Goal: Information Seeking & Learning: Learn about a topic

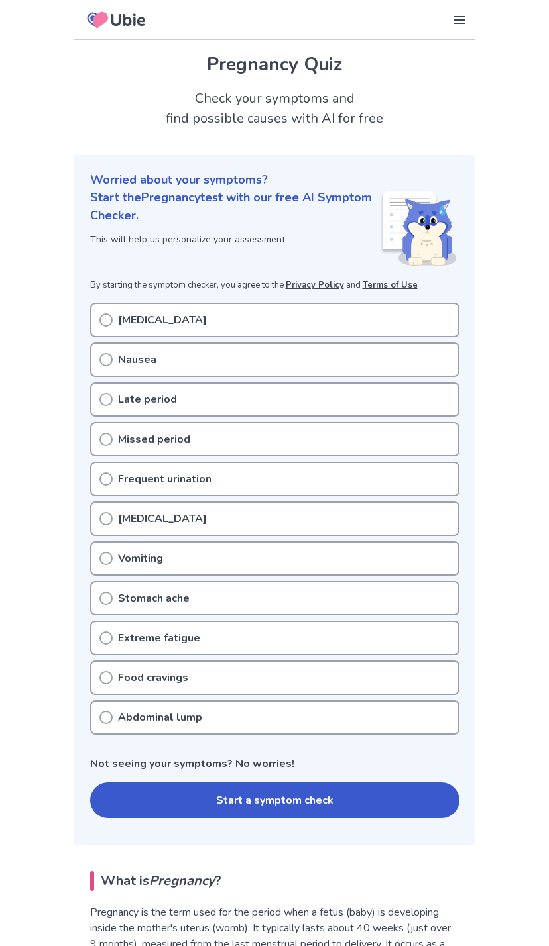
click at [375, 360] on div "Nausea" at bounding box center [274, 360] width 369 height 34
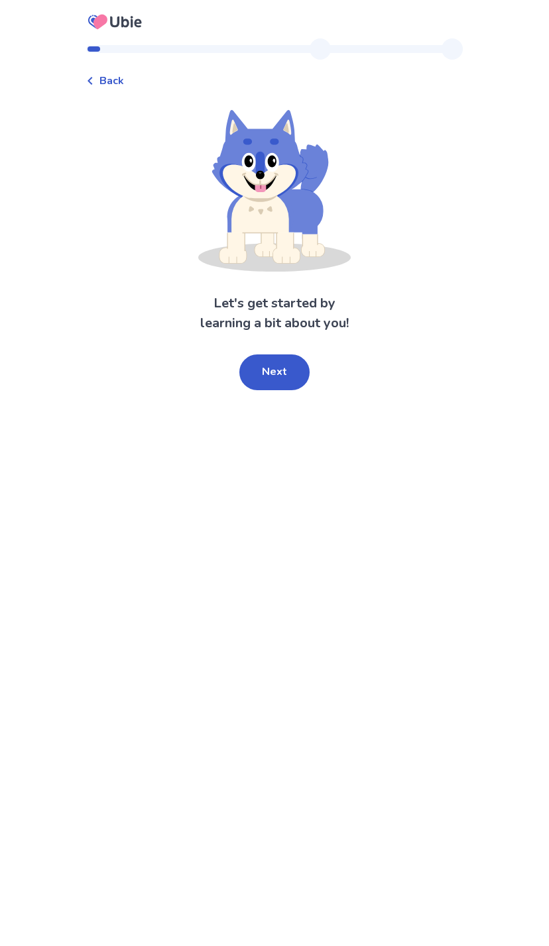
click at [290, 359] on button "Next" at bounding box center [274, 372] width 70 height 36
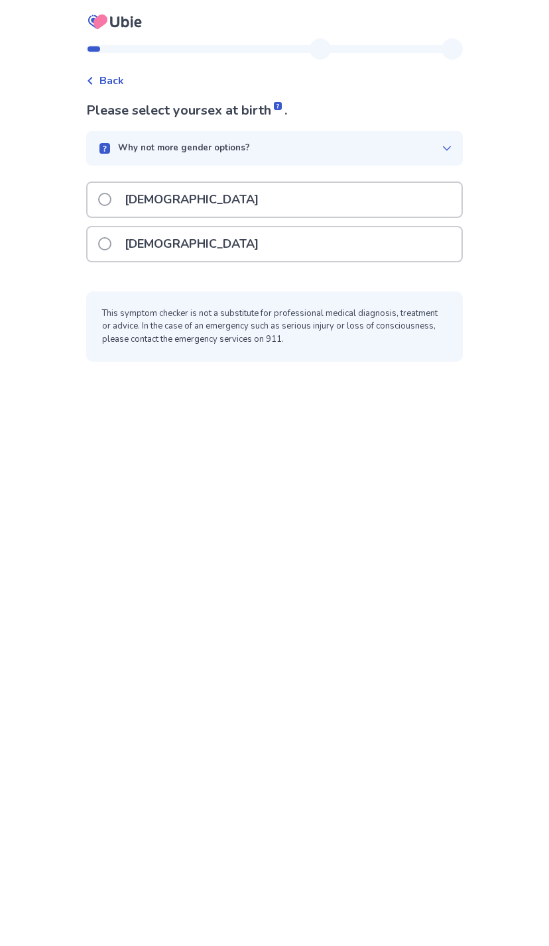
click at [377, 245] on div "[DEMOGRAPHIC_DATA]" at bounding box center [274, 244] width 374 height 34
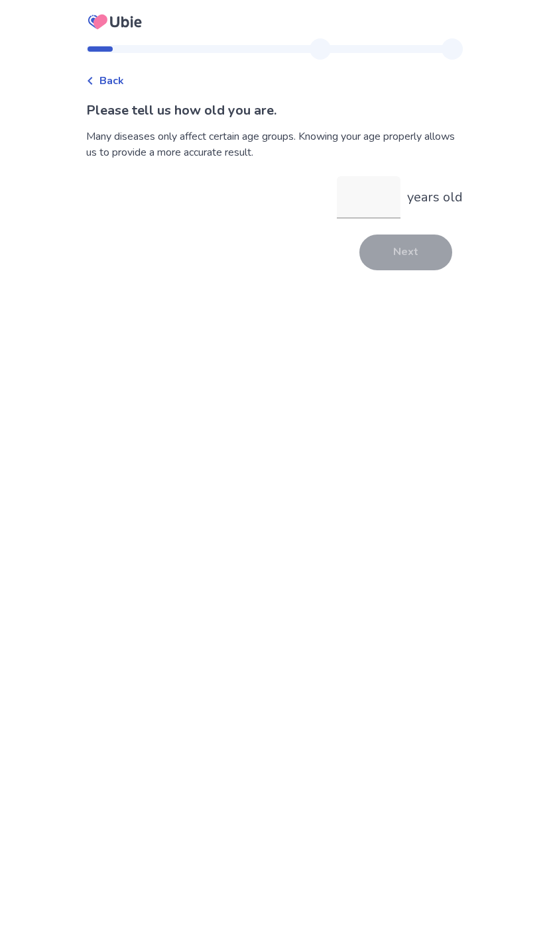
click at [376, 207] on input "years old" at bounding box center [369, 197] width 64 height 42
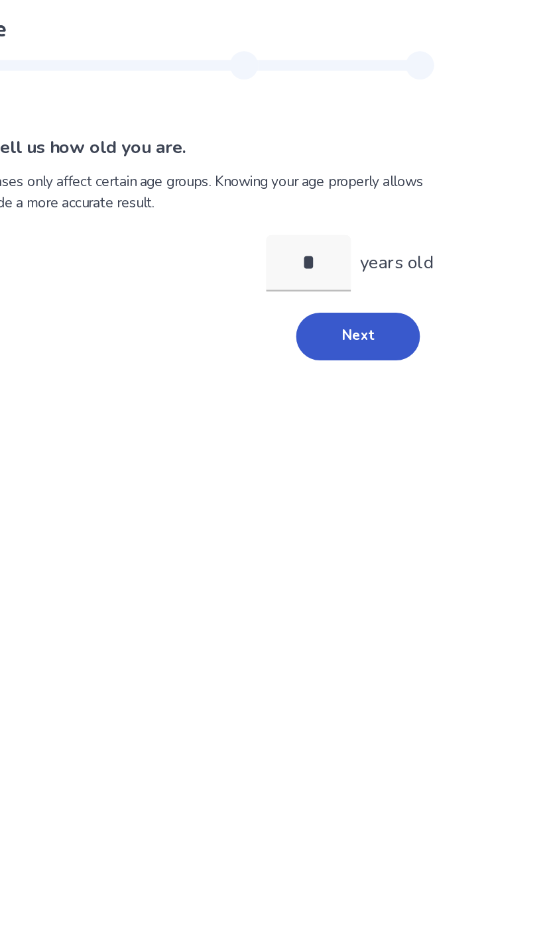
type input "**"
click at [359, 262] on button "Next" at bounding box center [405, 253] width 93 height 36
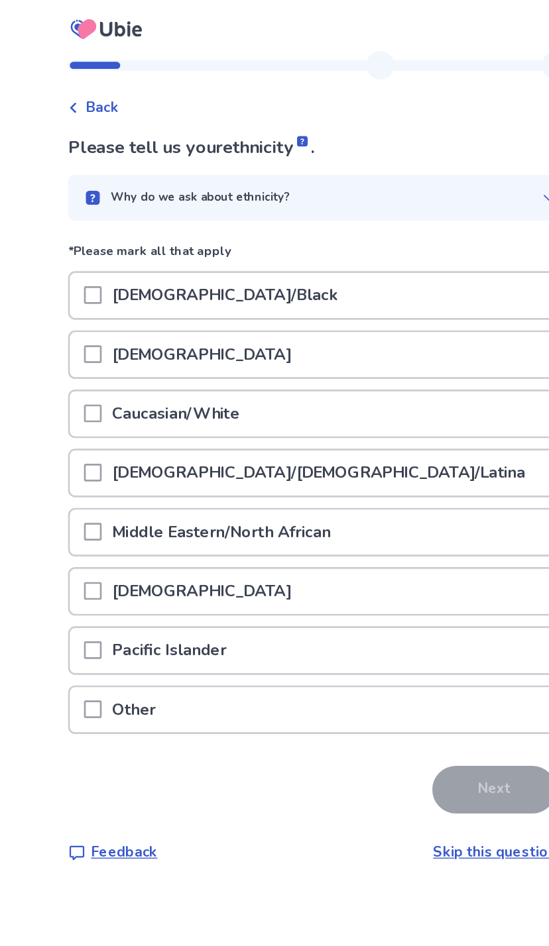
click at [274, 316] on div "Caucasian/White" at bounding box center [274, 311] width 374 height 34
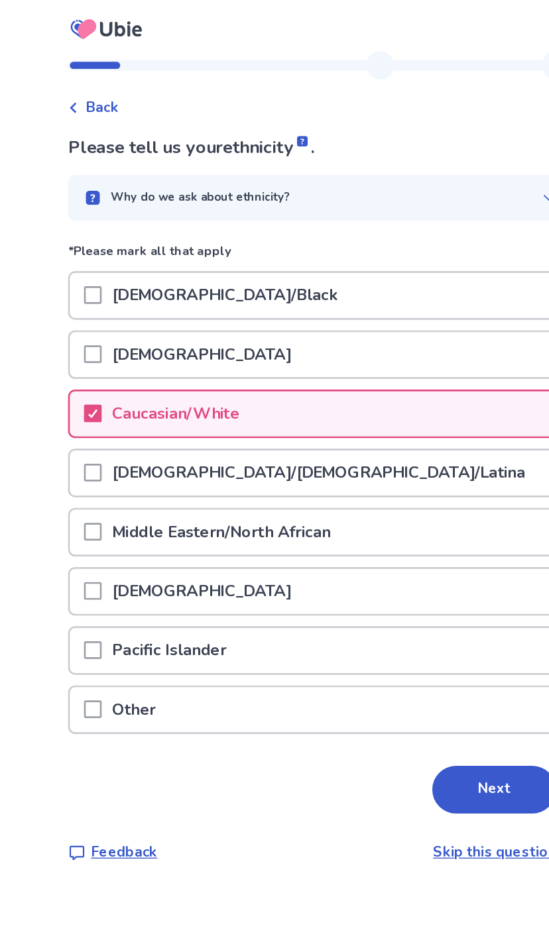
click at [317, 224] on div "[DEMOGRAPHIC_DATA]/Black" at bounding box center [274, 222] width 374 height 34
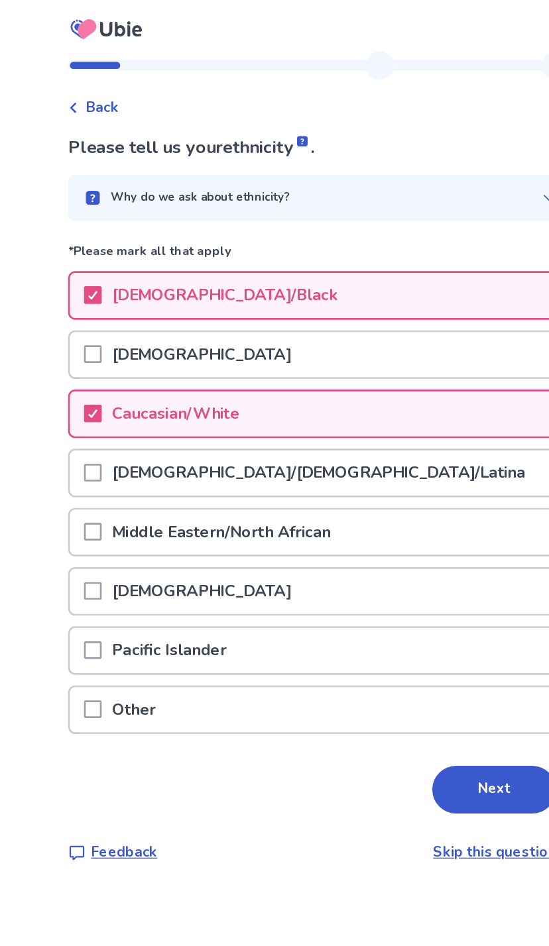
click at [359, 580] on button "Next" at bounding box center [405, 592] width 93 height 36
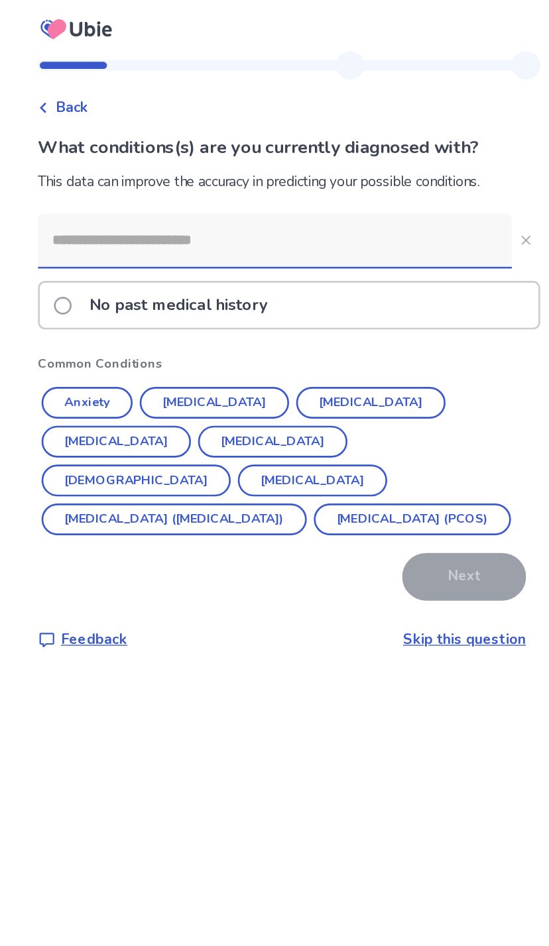
click at [334, 236] on div "No past medical history" at bounding box center [274, 229] width 374 height 34
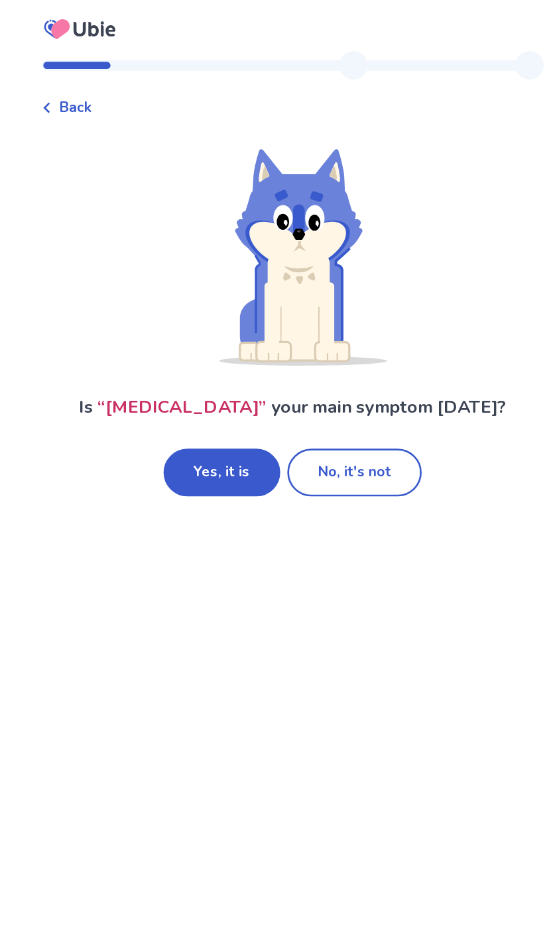
click at [181, 355] on button "Yes, it is" at bounding box center [221, 355] width 87 height 36
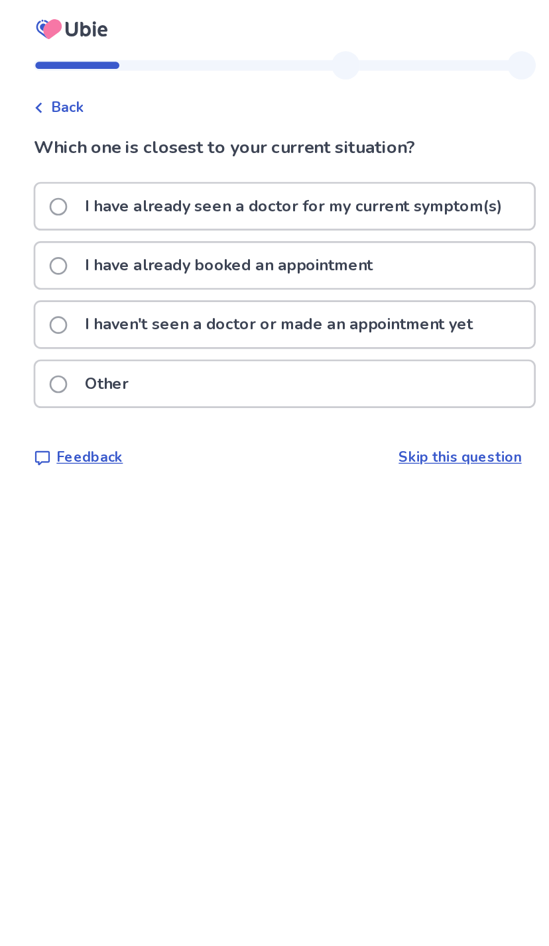
click at [339, 245] on p "I haven't seen a doctor or made an appointment yet" at bounding box center [270, 244] width 307 height 34
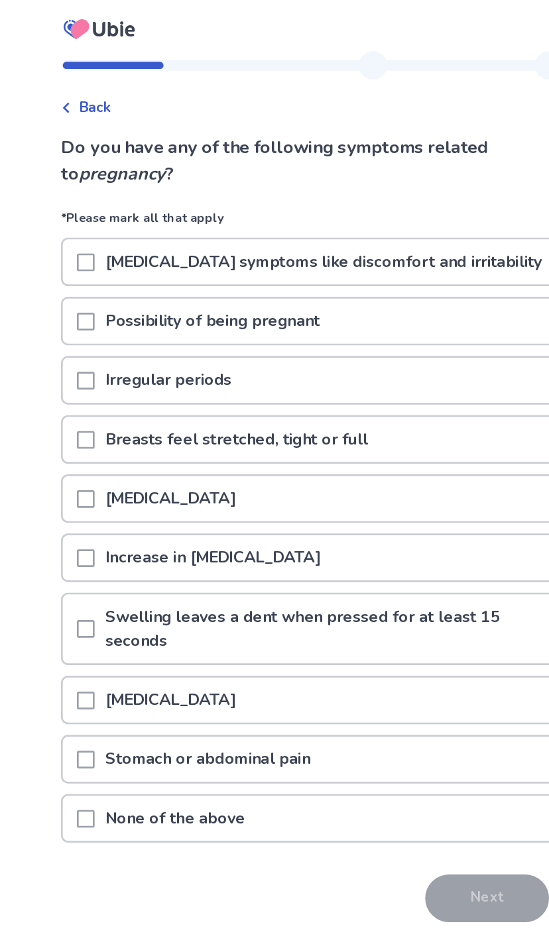
click at [368, 186] on p "[MEDICAL_DATA] symptoms like discomfort and irritability" at bounding box center [282, 197] width 343 height 34
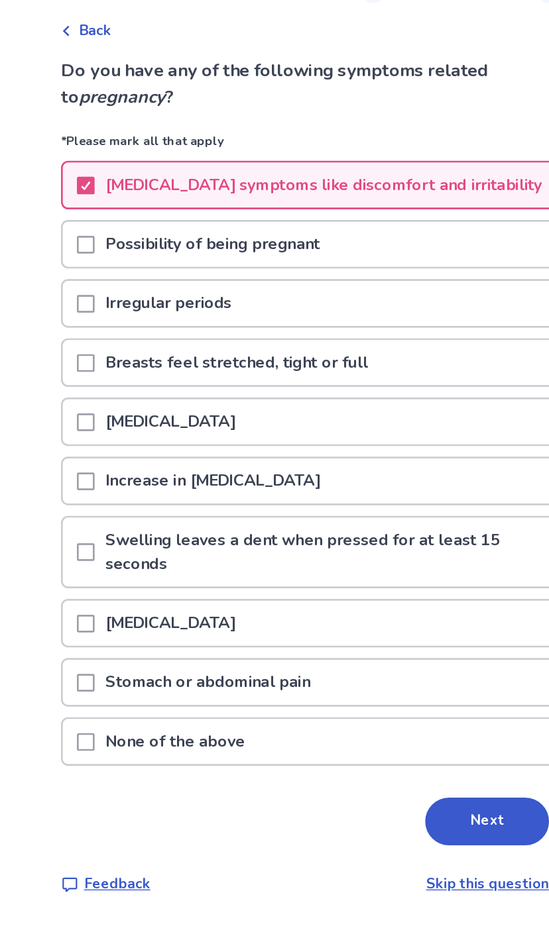
click at [293, 402] on div "Increase in [MEDICAL_DATA]" at bounding box center [274, 419] width 374 height 34
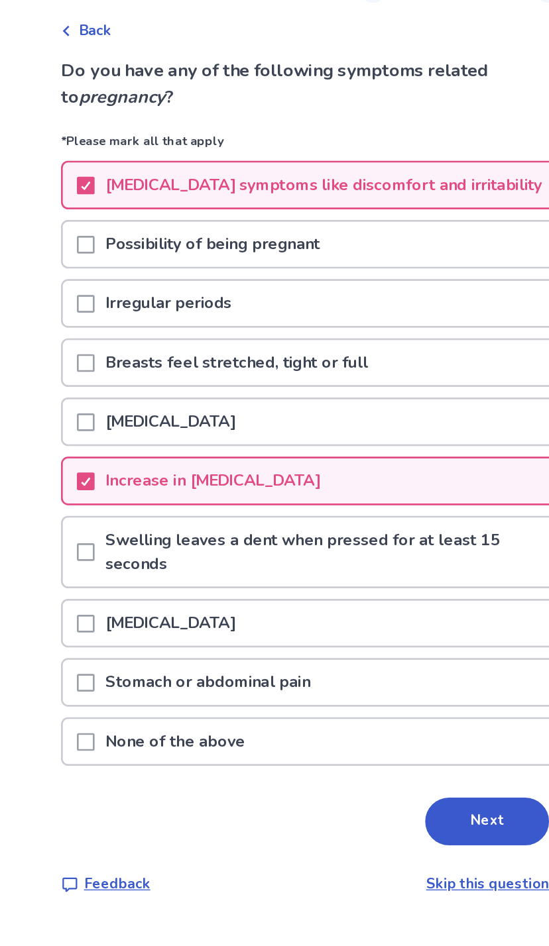
click at [359, 656] on button "Next" at bounding box center [405, 674] width 93 height 36
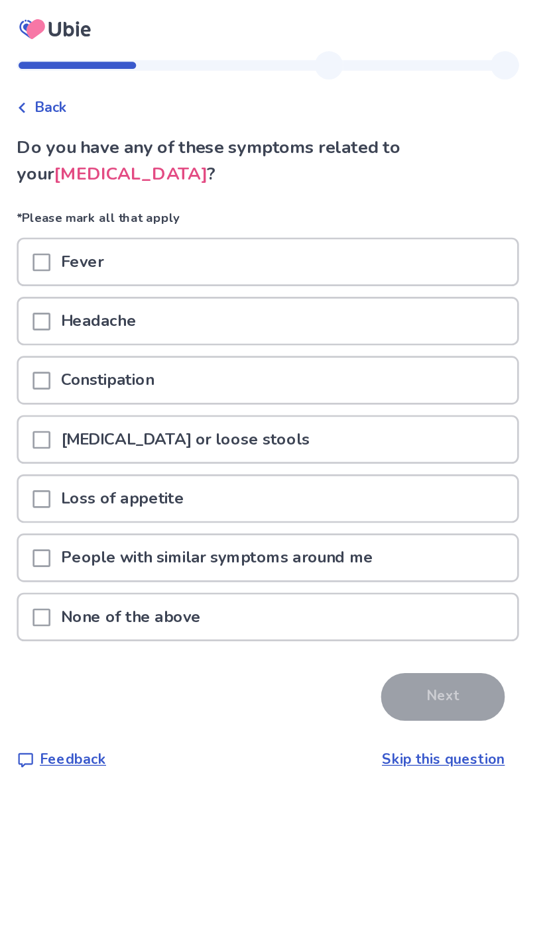
click at [286, 321] on div "[MEDICAL_DATA] or loose stools" at bounding box center [274, 330] width 374 height 34
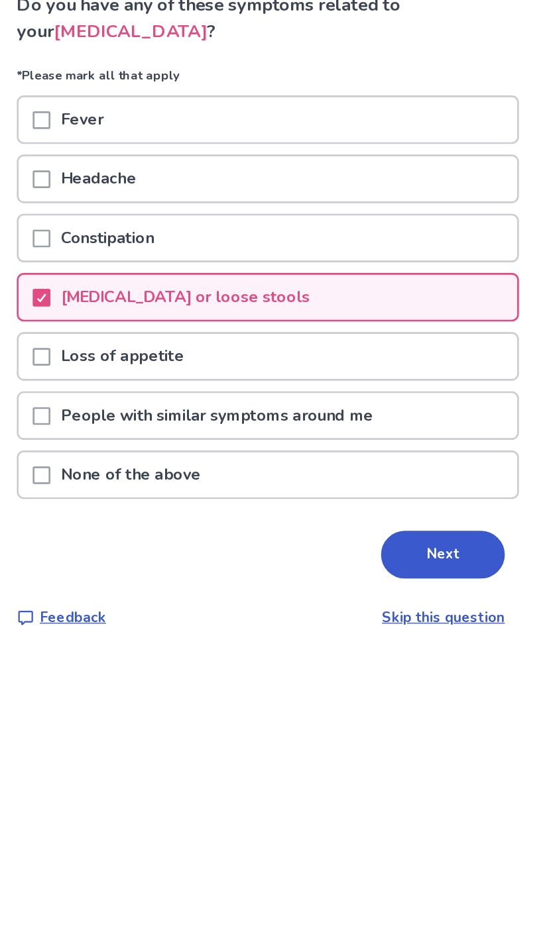
click at [359, 505] on button "Next" at bounding box center [405, 523] width 93 height 36
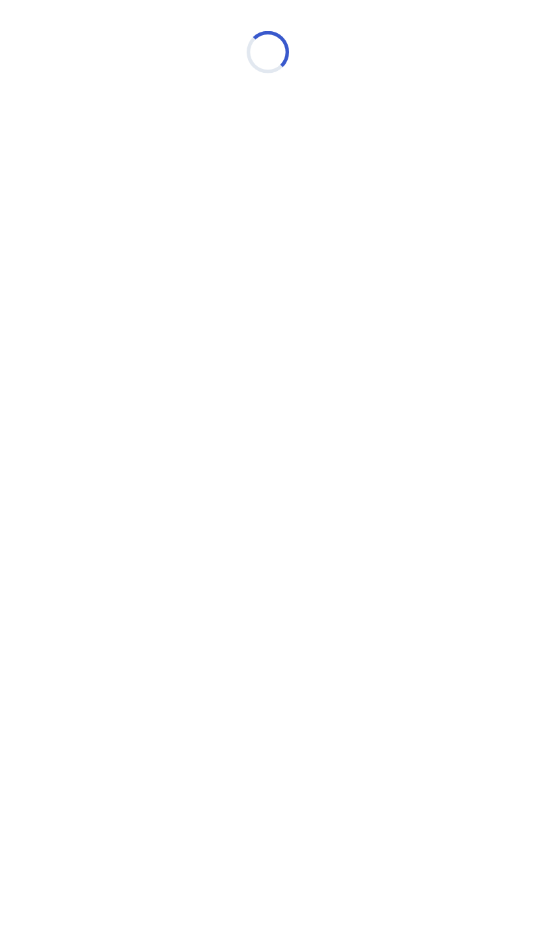
select select "*"
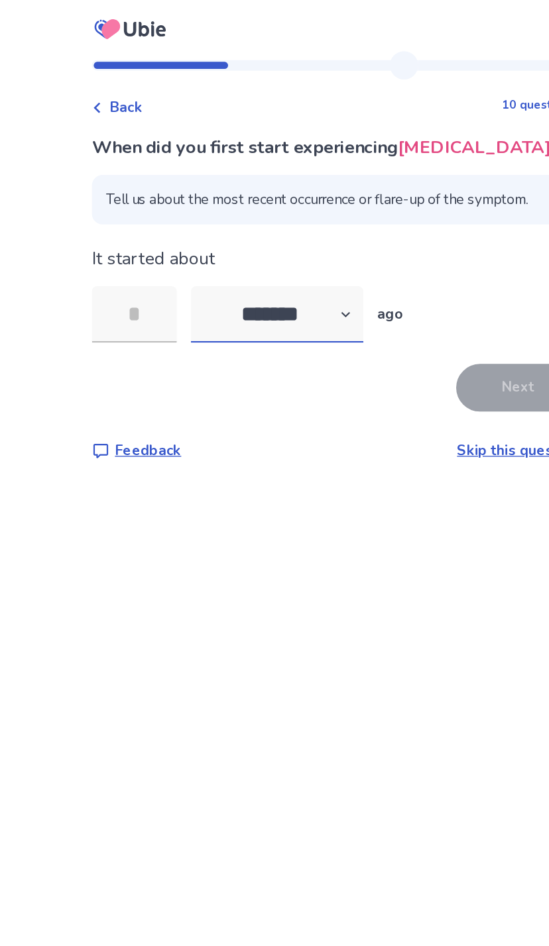
click at [268, 230] on select "******* ****** ******* ******** *******" at bounding box center [224, 236] width 129 height 42
click at [132, 229] on input "tel" at bounding box center [118, 236] width 64 height 42
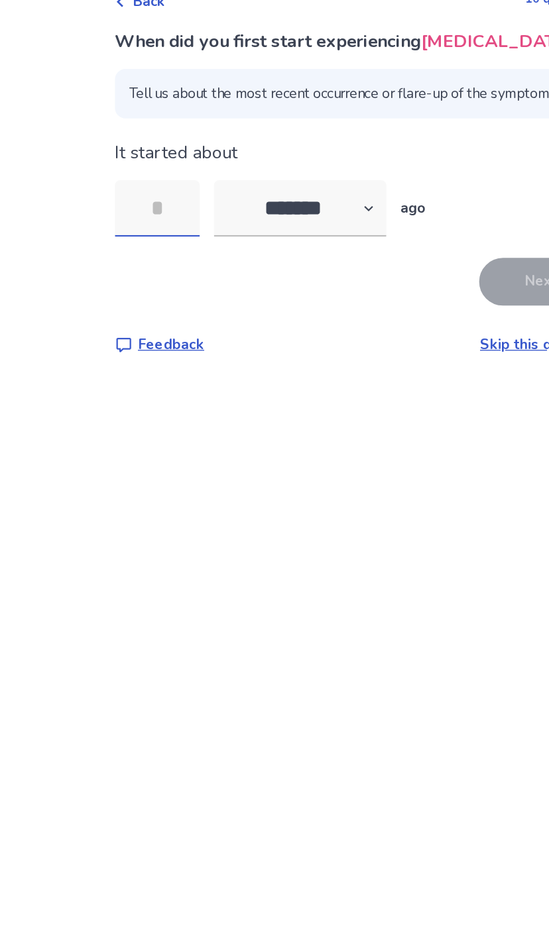
click at [148, 215] on input "tel" at bounding box center [118, 236] width 64 height 42
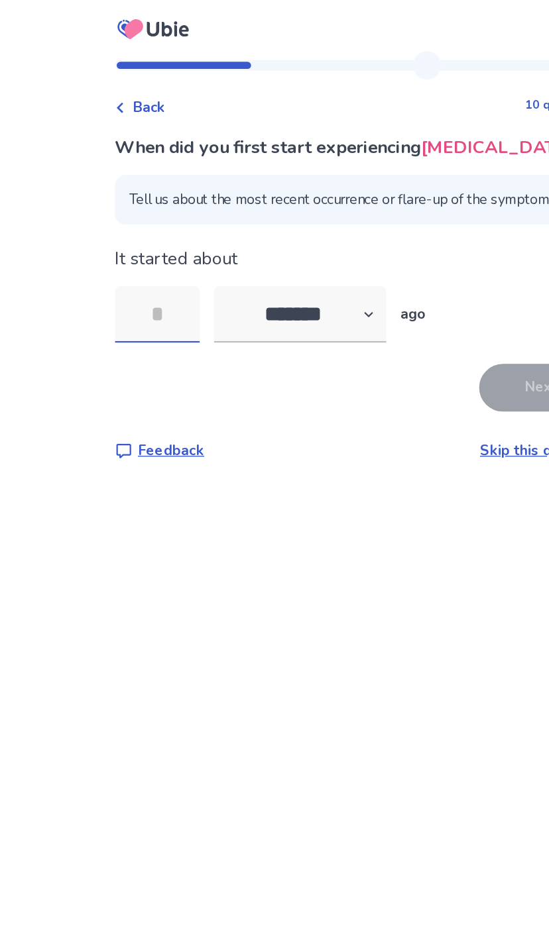
type input "*"
click at [381, 296] on button "Next" at bounding box center [405, 291] width 93 height 36
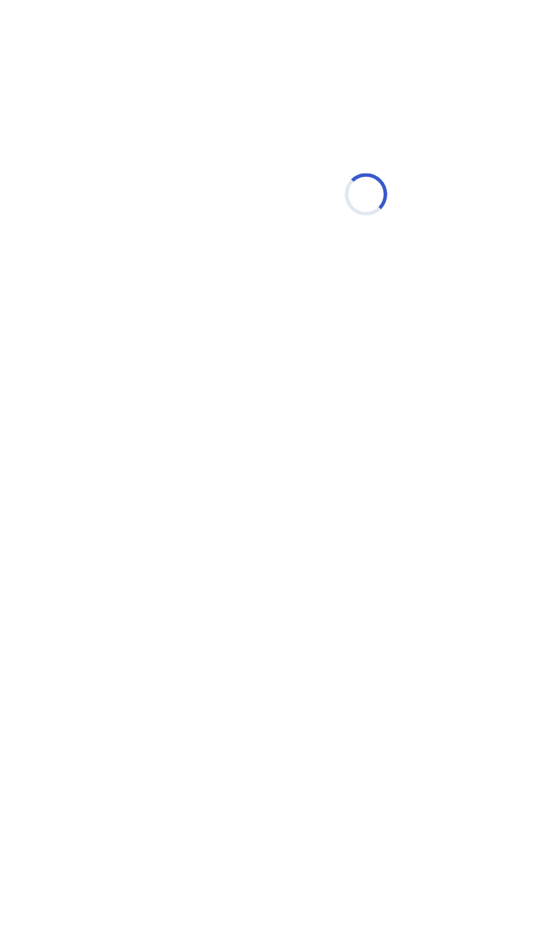
select select "*"
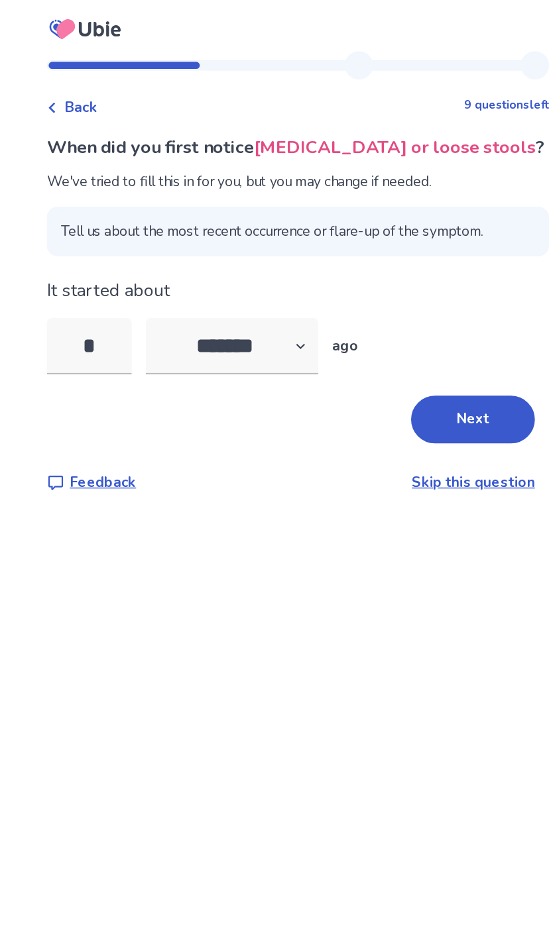
click at [359, 299] on button "Next" at bounding box center [405, 315] width 93 height 36
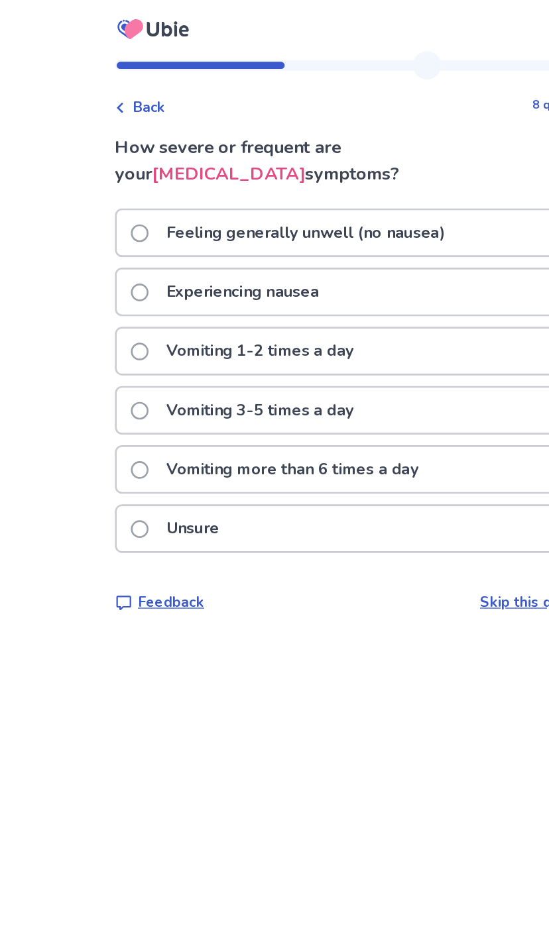
click at [358, 213] on div "Experiencing nausea" at bounding box center [274, 219] width 374 height 34
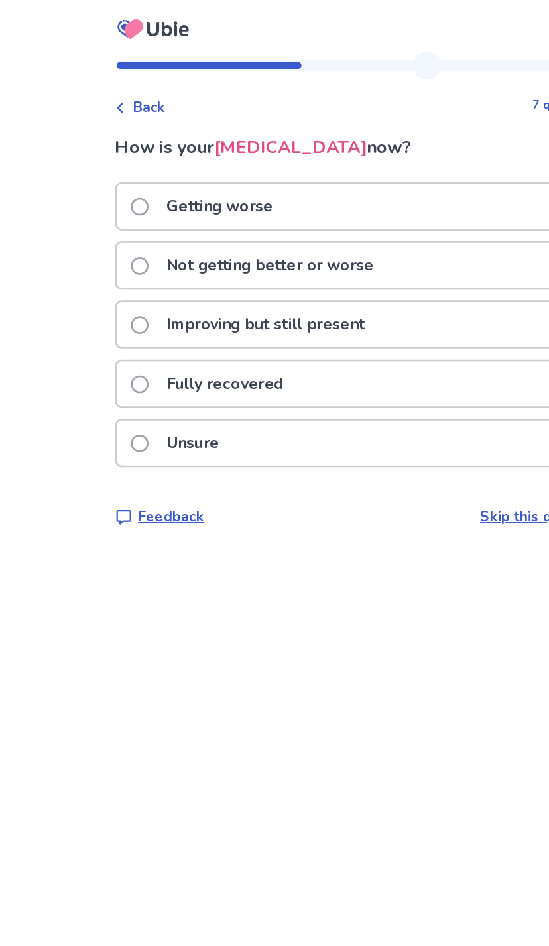
click at [357, 197] on div "Not getting better or worse" at bounding box center [274, 199] width 374 height 34
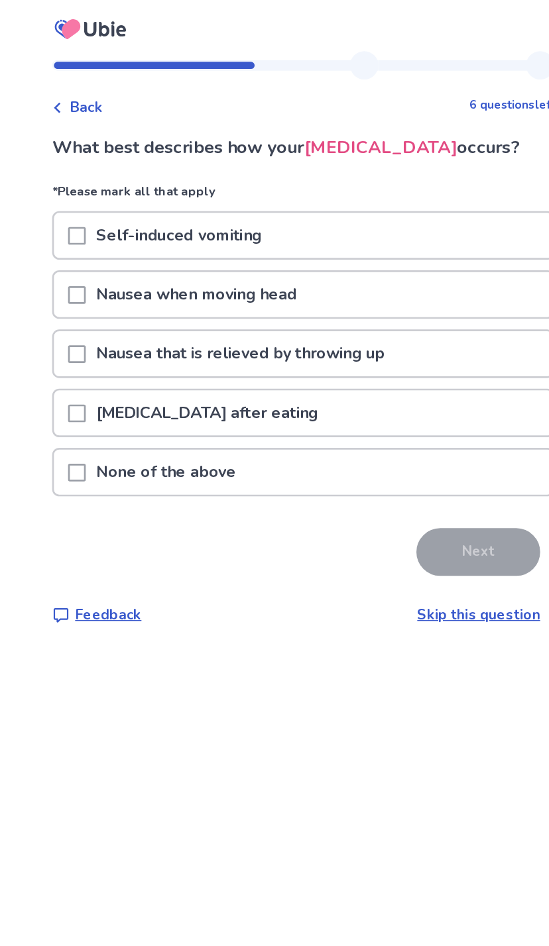
click at [268, 360] on div "None of the above" at bounding box center [274, 354] width 374 height 34
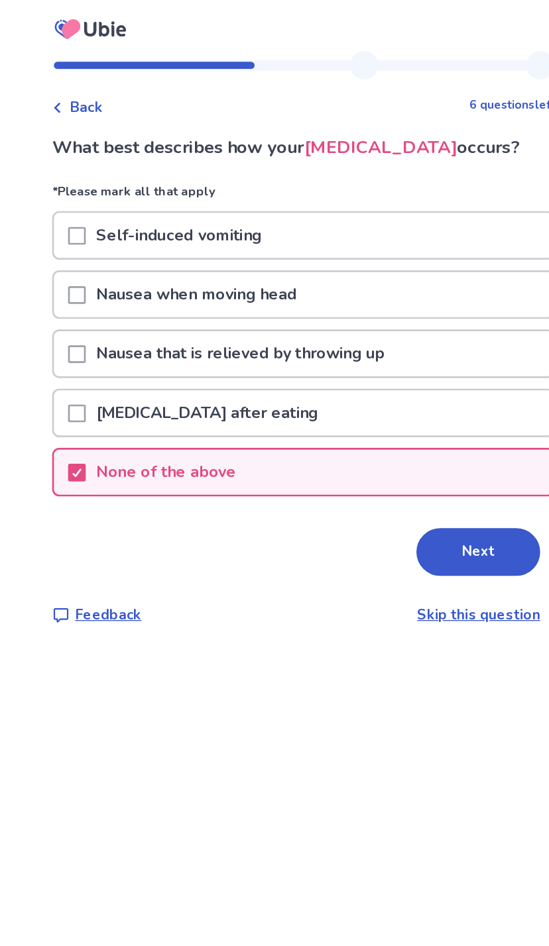
click at [359, 417] on button "Next" at bounding box center [405, 414] width 93 height 36
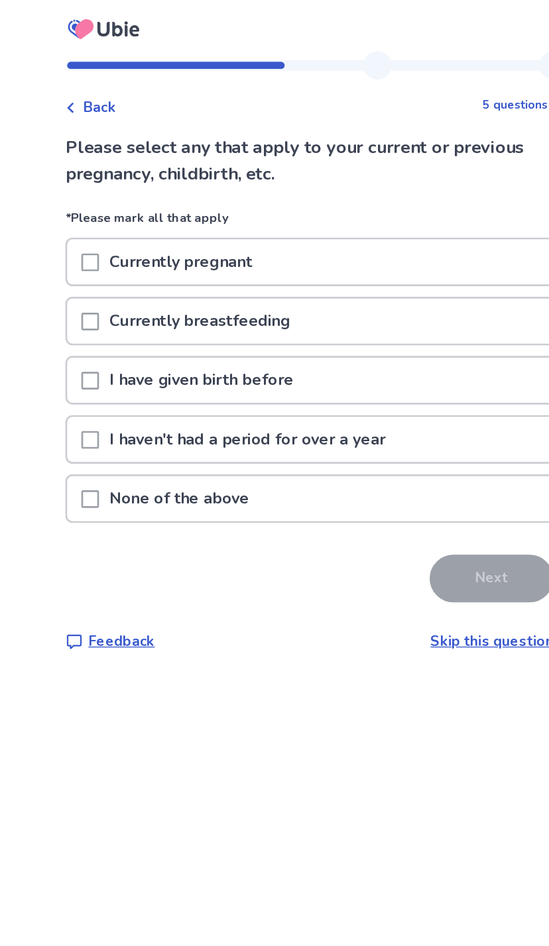
click at [286, 385] on div "None of the above" at bounding box center [274, 374] width 374 height 34
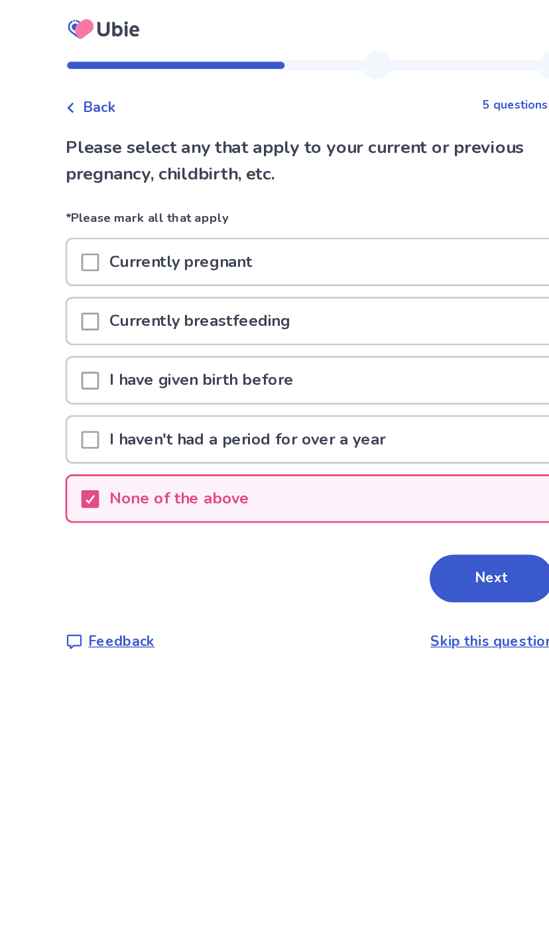
click at [359, 428] on button "Next" at bounding box center [405, 434] width 93 height 36
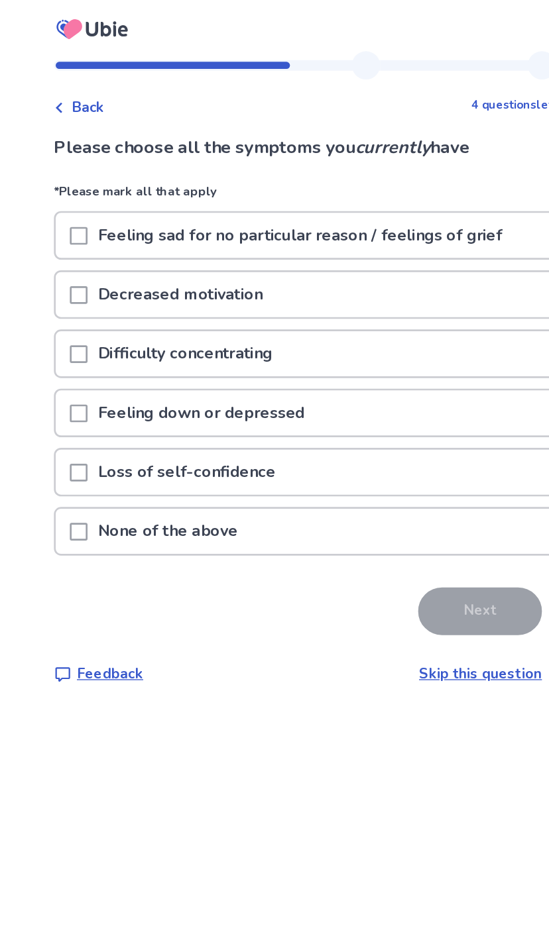
click at [333, 260] on div "Difficulty concentrating" at bounding box center [274, 265] width 374 height 34
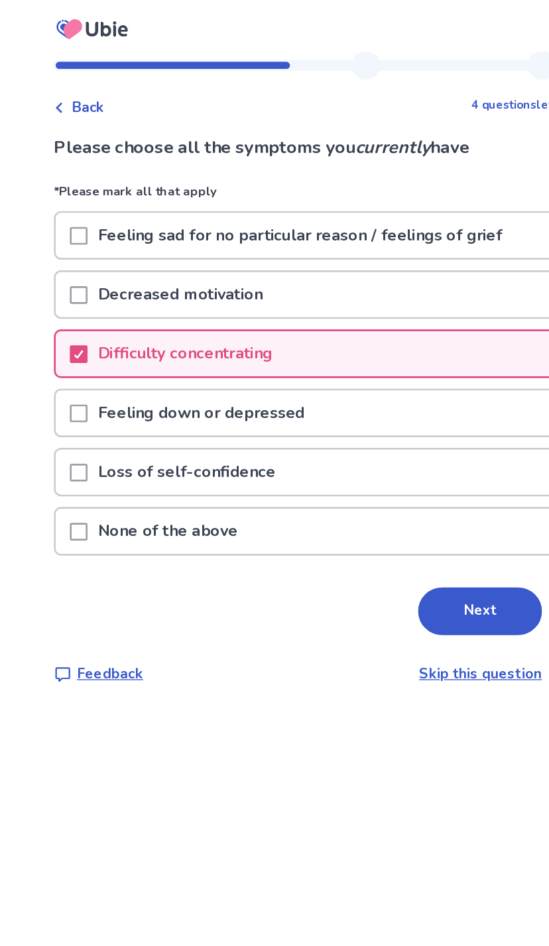
click at [359, 454] on button "Next" at bounding box center [405, 459] width 93 height 36
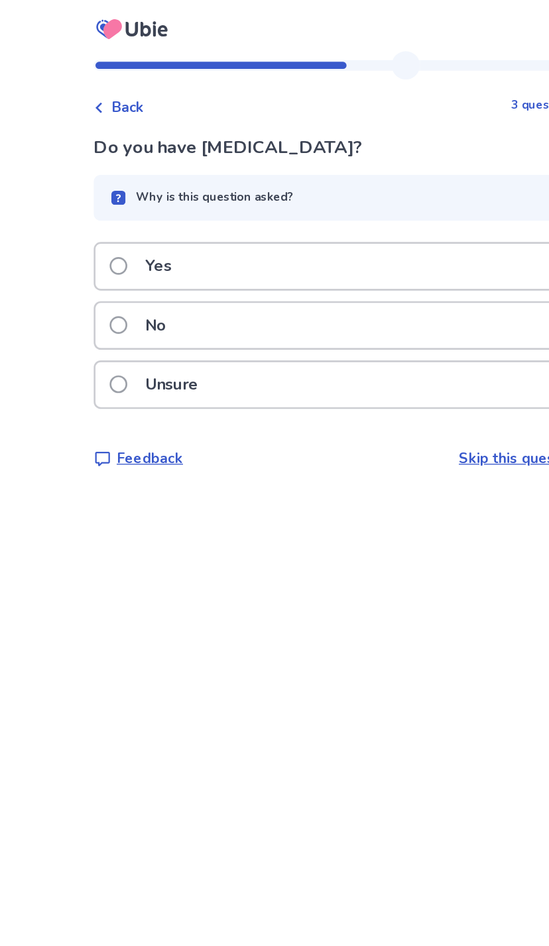
click at [330, 257] on div "No" at bounding box center [274, 244] width 374 height 34
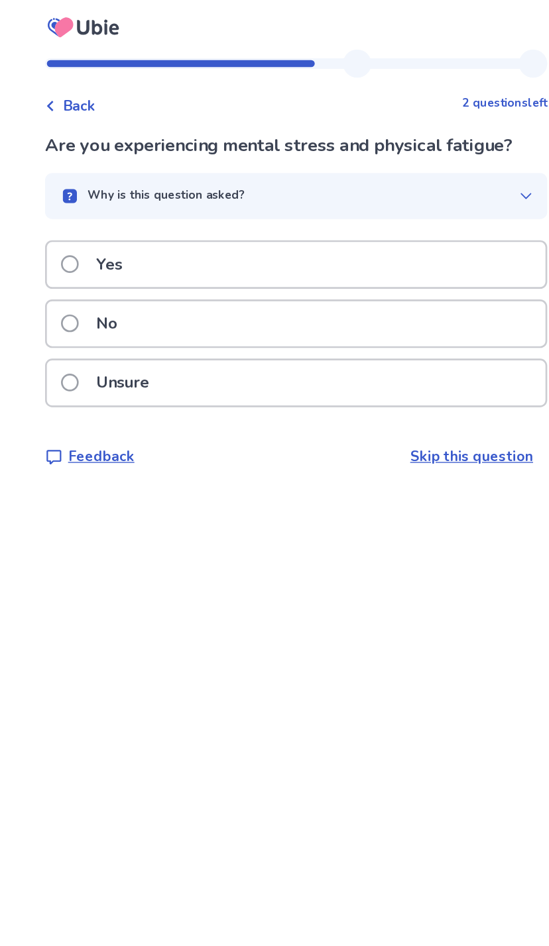
click at [333, 244] on div "No" at bounding box center [274, 244] width 374 height 34
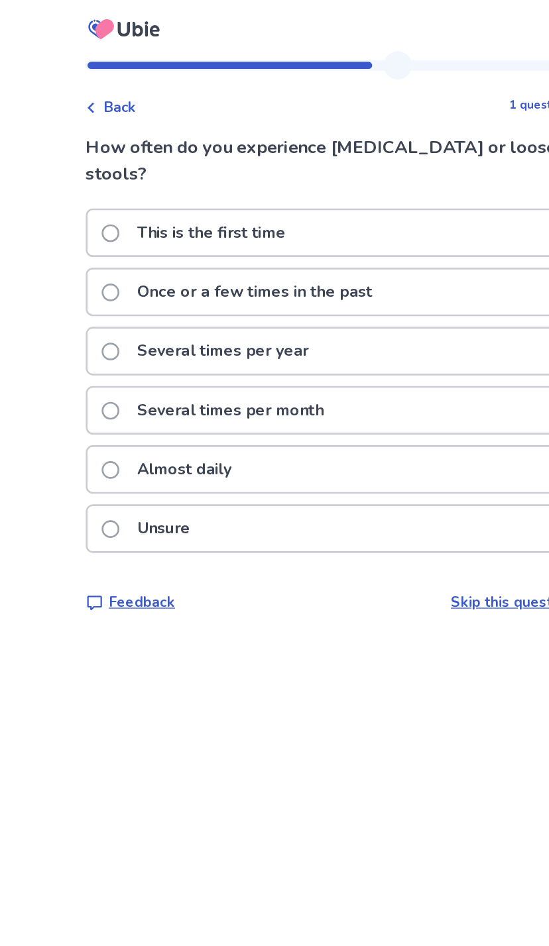
click at [355, 206] on div "Once or a few times in the past" at bounding box center [274, 219] width 374 height 34
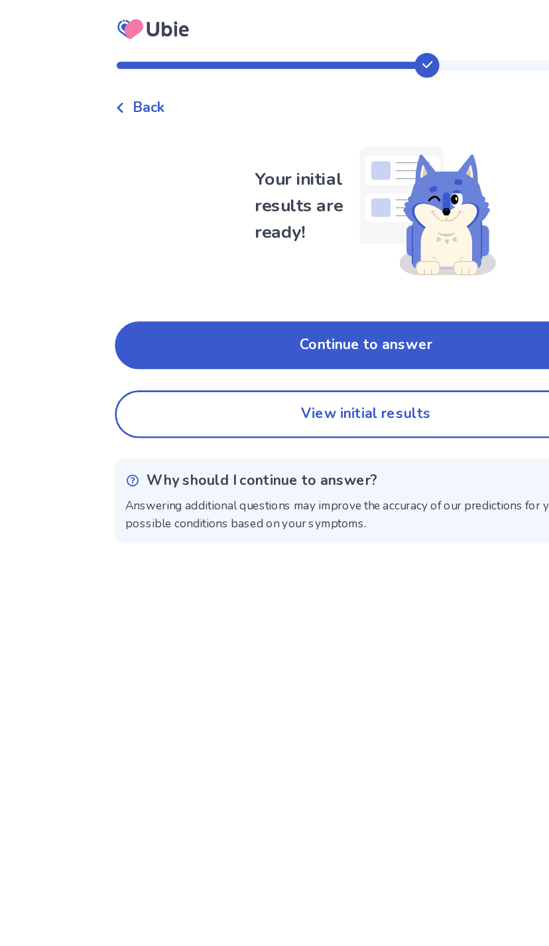
click at [307, 317] on button "View initial results" at bounding box center [274, 311] width 376 height 36
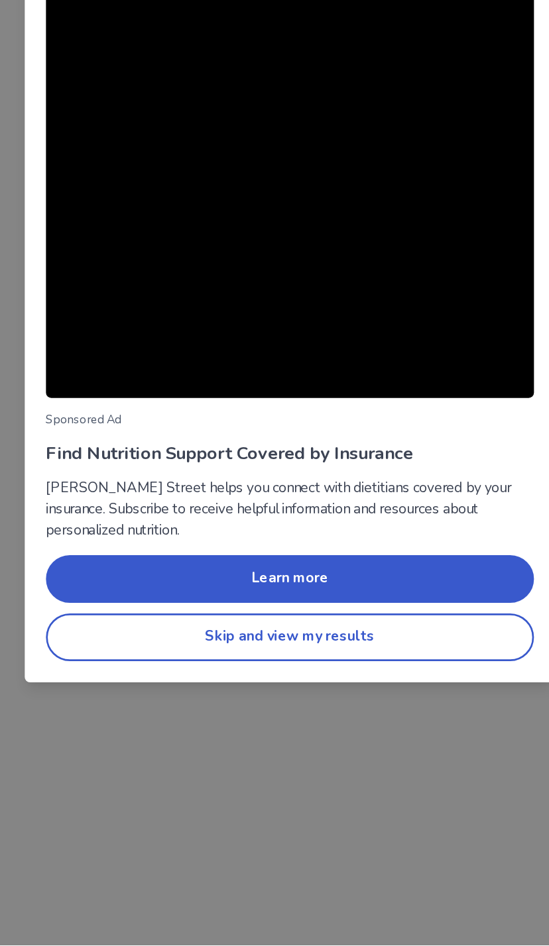
scroll to position [50, 0]
click at [260, 697] on button "Skip and view my results" at bounding box center [274, 715] width 366 height 36
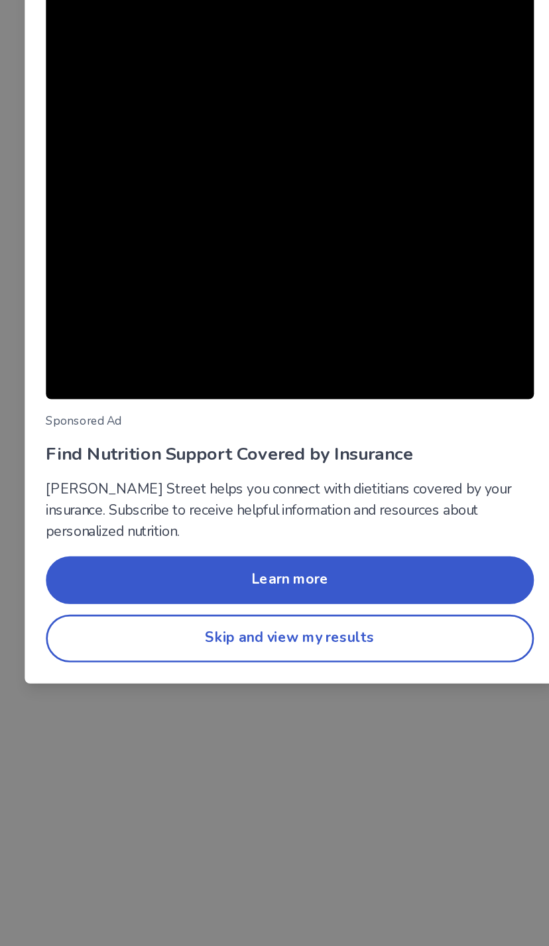
scroll to position [0, 0]
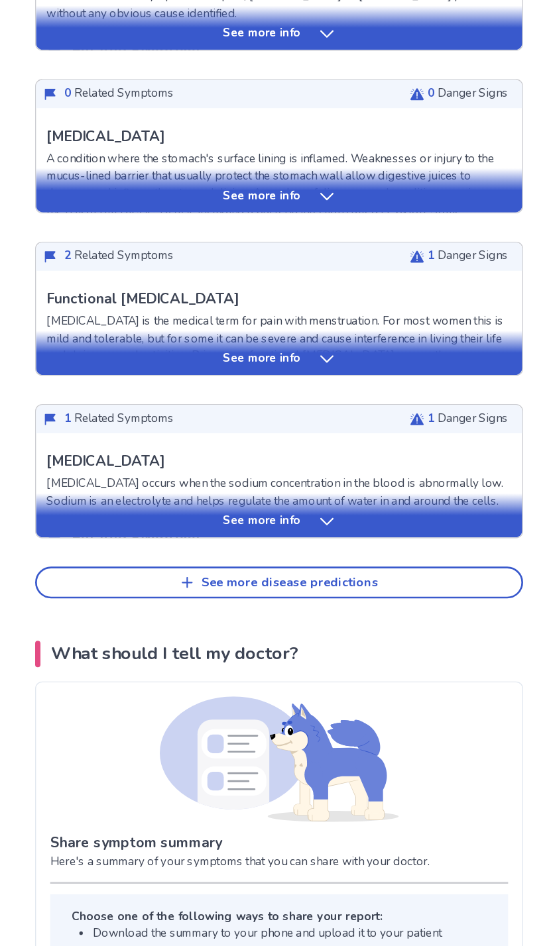
scroll to position [362, 0]
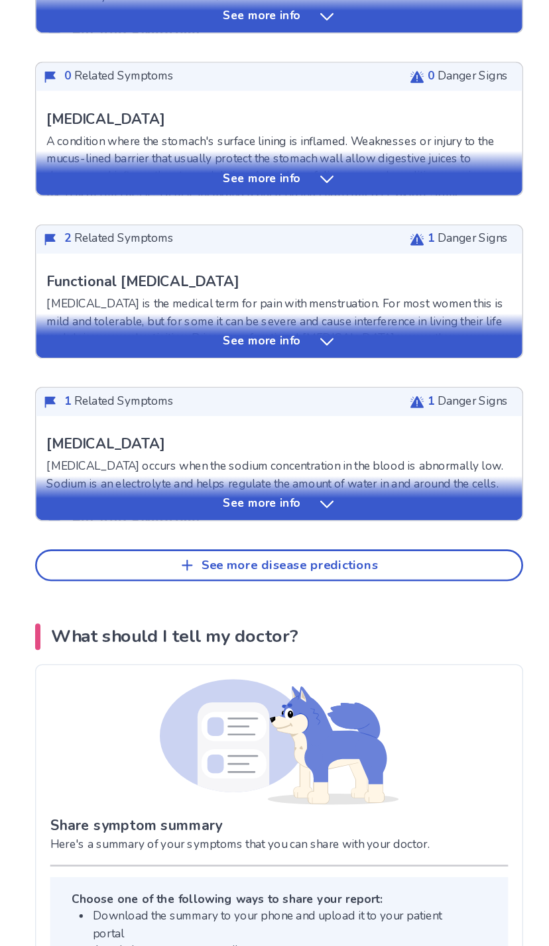
click at [227, 525] on div "See more info" at bounding box center [274, 531] width 364 height 13
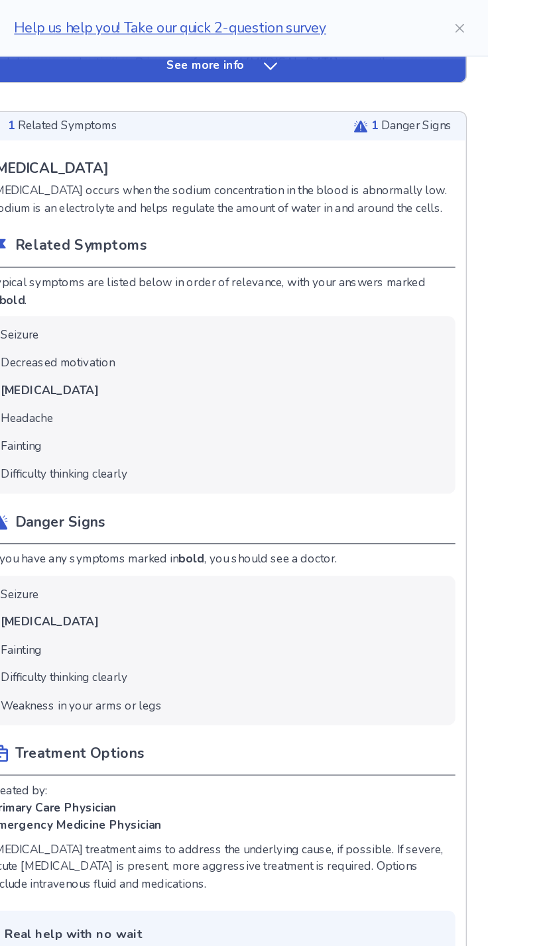
scroll to position [720, 0]
